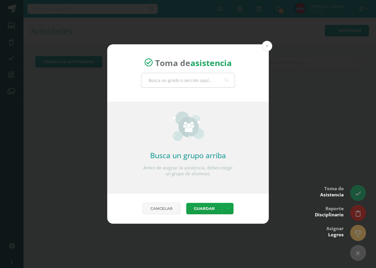
click at [158, 86] on input "text" at bounding box center [187, 80] width 93 height 14
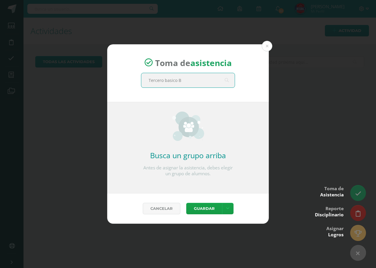
type input "Tercero basico B"
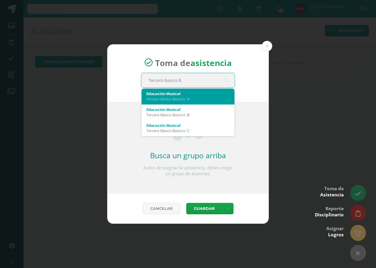
click at [176, 95] on div "Educación Musical" at bounding box center [187, 93] width 83 height 5
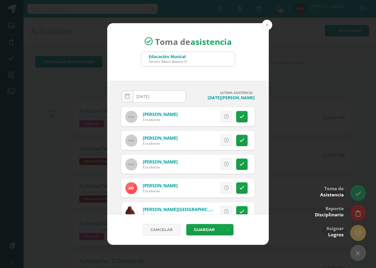
click at [270, 27] on button at bounding box center [267, 25] width 11 height 11
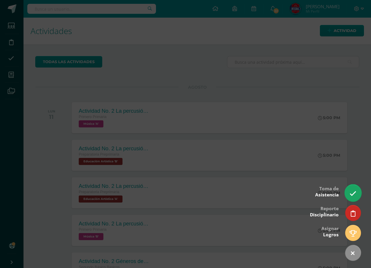
click at [355, 190] on icon at bounding box center [352, 193] width 7 height 7
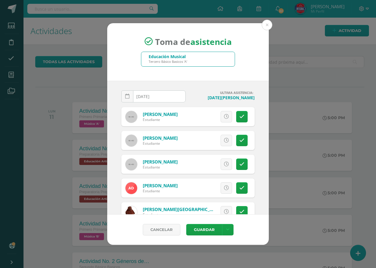
click at [198, 60] on div "Educación Musical Tercero Básico Basicos 'A'" at bounding box center [187, 59] width 93 height 14
click at [198, 59] on div "Educación Musical Tercero Básico Basicos 'A'" at bounding box center [187, 59] width 93 height 14
click at [195, 64] on div "Educación Musical Tercero Básico Basicos 'A'" at bounding box center [187, 59] width 93 height 14
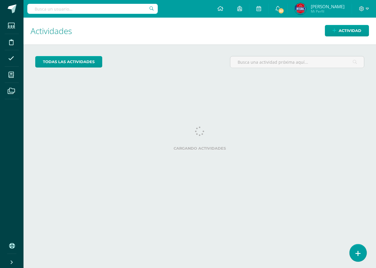
click at [356, 252] on icon at bounding box center [357, 253] width 5 height 7
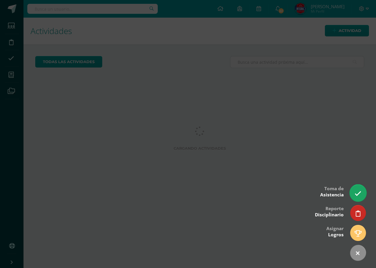
click at [356, 192] on link at bounding box center [357, 192] width 17 height 17
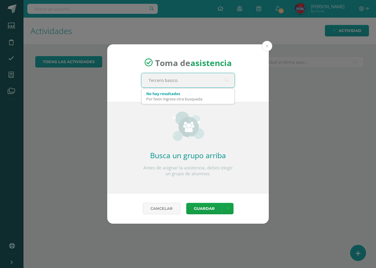
type input "Tercero basico B"
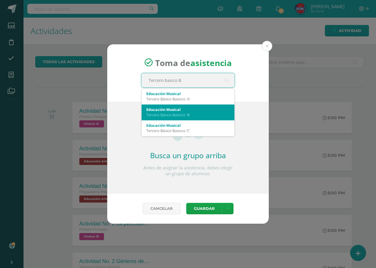
click at [173, 108] on div "Educación Musical" at bounding box center [187, 109] width 83 height 5
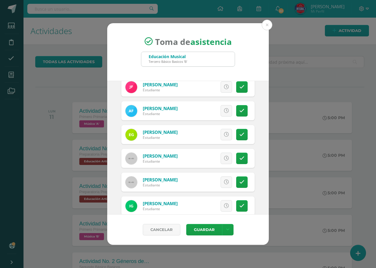
scroll to position [205, 0]
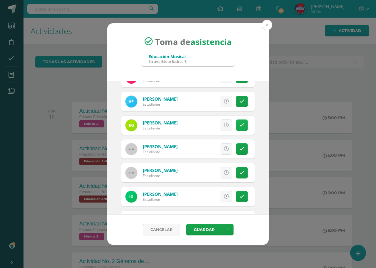
click at [242, 127] on link at bounding box center [241, 124] width 11 height 11
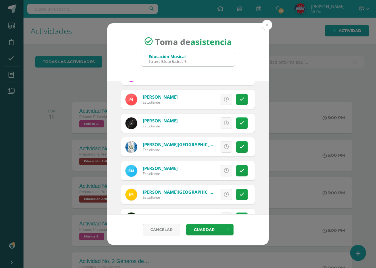
scroll to position [323, 0]
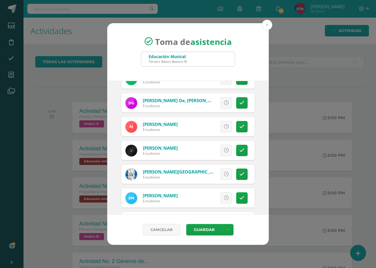
click at [230, 124] on div "Excusa Detalles sobre excusa: Añadir excusa a todas las inasistencias del día C…" at bounding box center [212, 126] width 85 height 19
click at [239, 102] on icon at bounding box center [241, 102] width 5 height 5
click at [236, 125] on link at bounding box center [241, 126] width 11 height 11
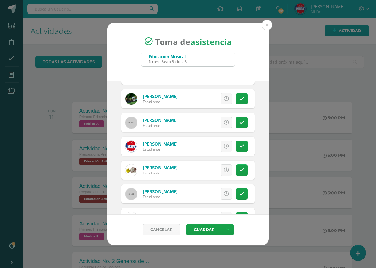
scroll to position [499, 0]
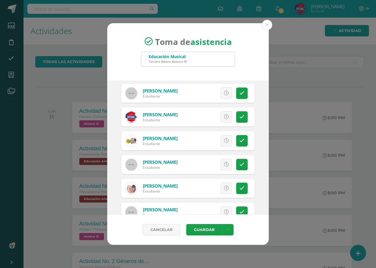
click at [229, 119] on div "Excusa Detalles sobre excusa: Añadir excusa a todas las inasistencias del día C…" at bounding box center [212, 116] width 85 height 19
click at [239, 118] on icon at bounding box center [241, 116] width 5 height 5
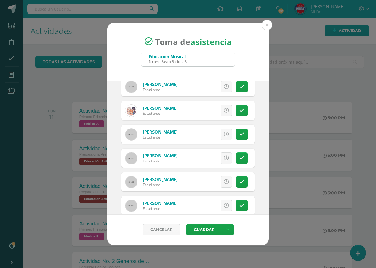
scroll to position [587, 0]
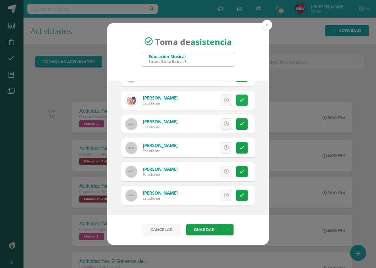
click at [239, 100] on icon at bounding box center [241, 100] width 5 height 5
click at [213, 227] on button "Guardar" at bounding box center [204, 229] width 36 height 11
